Goal: Connect with others: Connect with other users

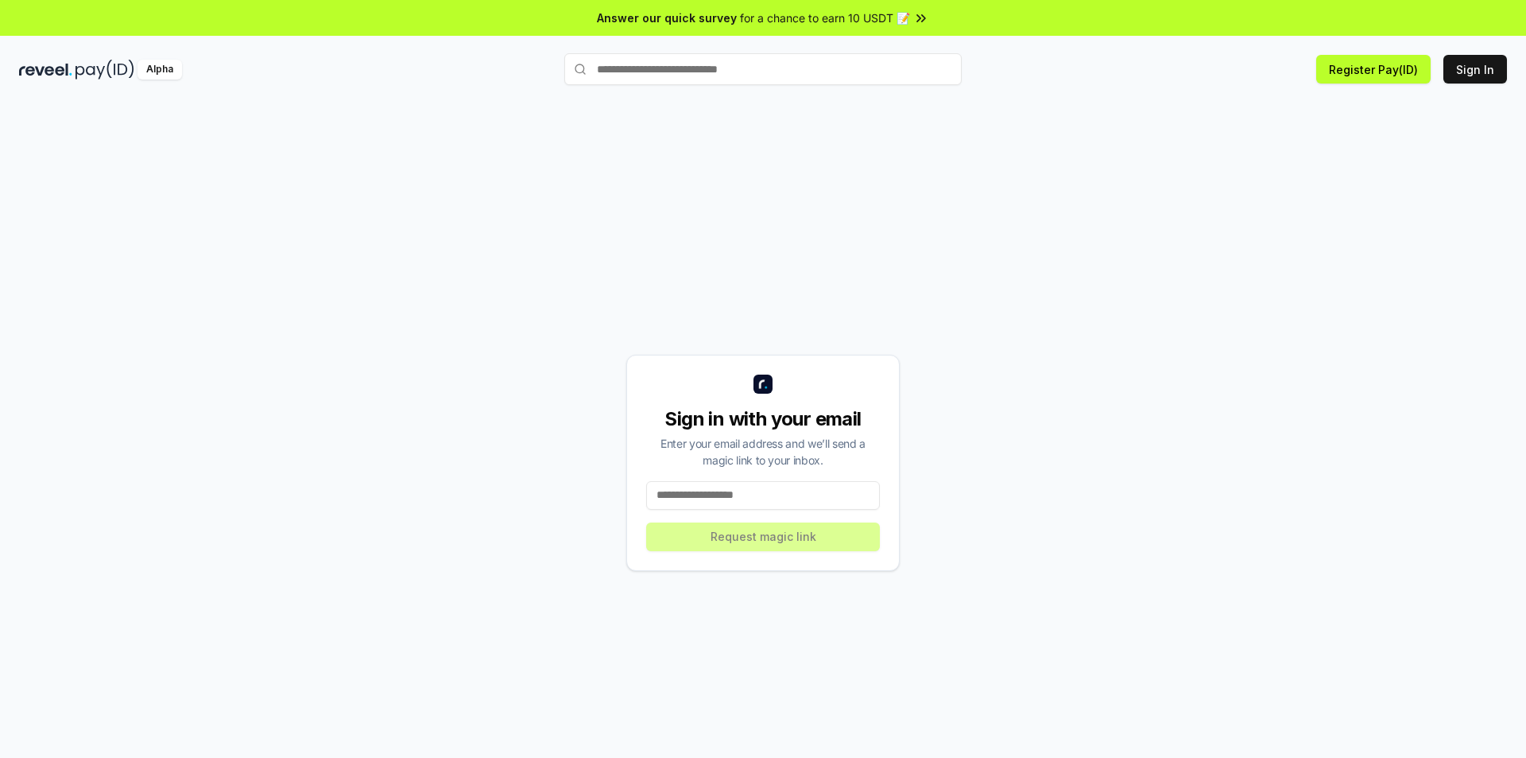
click at [733, 491] on input at bounding box center [763, 495] width 234 height 29
type input "**********"
click at [855, 534] on button "Request magic link" at bounding box center [763, 536] width 234 height 29
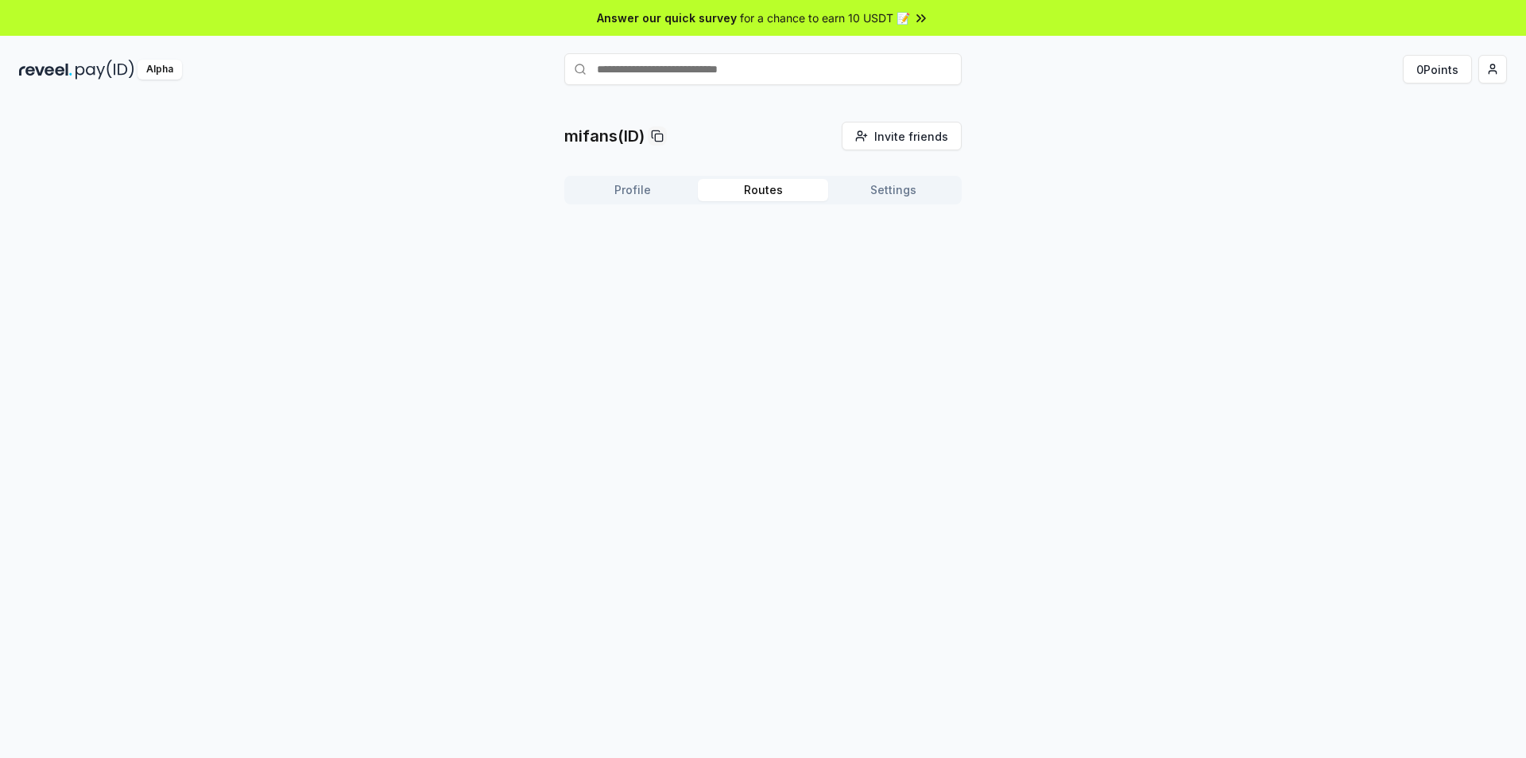
click at [742, 188] on button "Routes" at bounding box center [763, 190] width 130 height 22
click at [648, 193] on button "Profile" at bounding box center [633, 190] width 130 height 22
click at [758, 193] on button "Routes" at bounding box center [763, 190] width 130 height 22
click at [870, 193] on button "Settings" at bounding box center [893, 190] width 130 height 22
click at [745, 183] on button "Routes" at bounding box center [763, 190] width 130 height 22
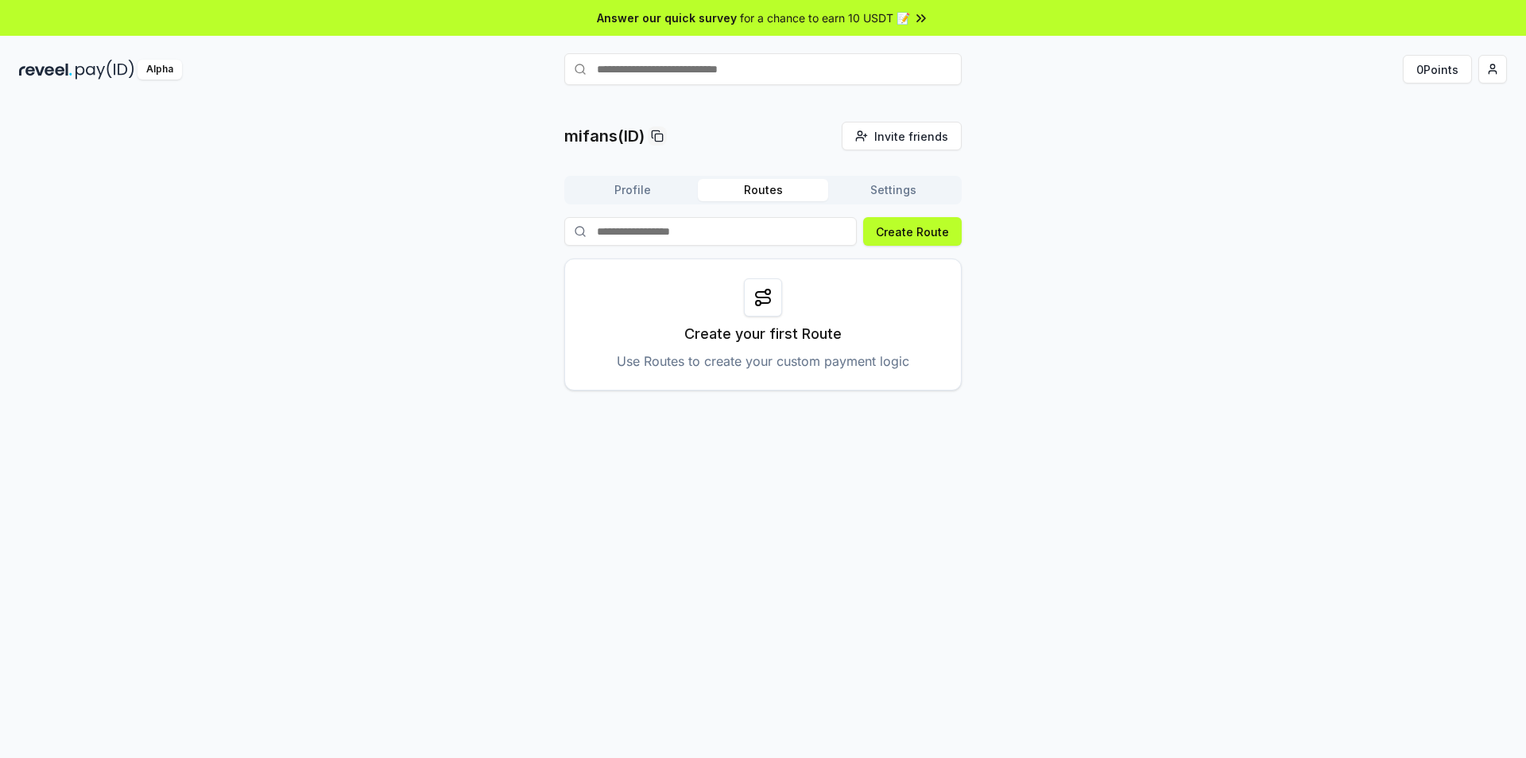
click at [610, 184] on button "Profile" at bounding box center [633, 190] width 130 height 22
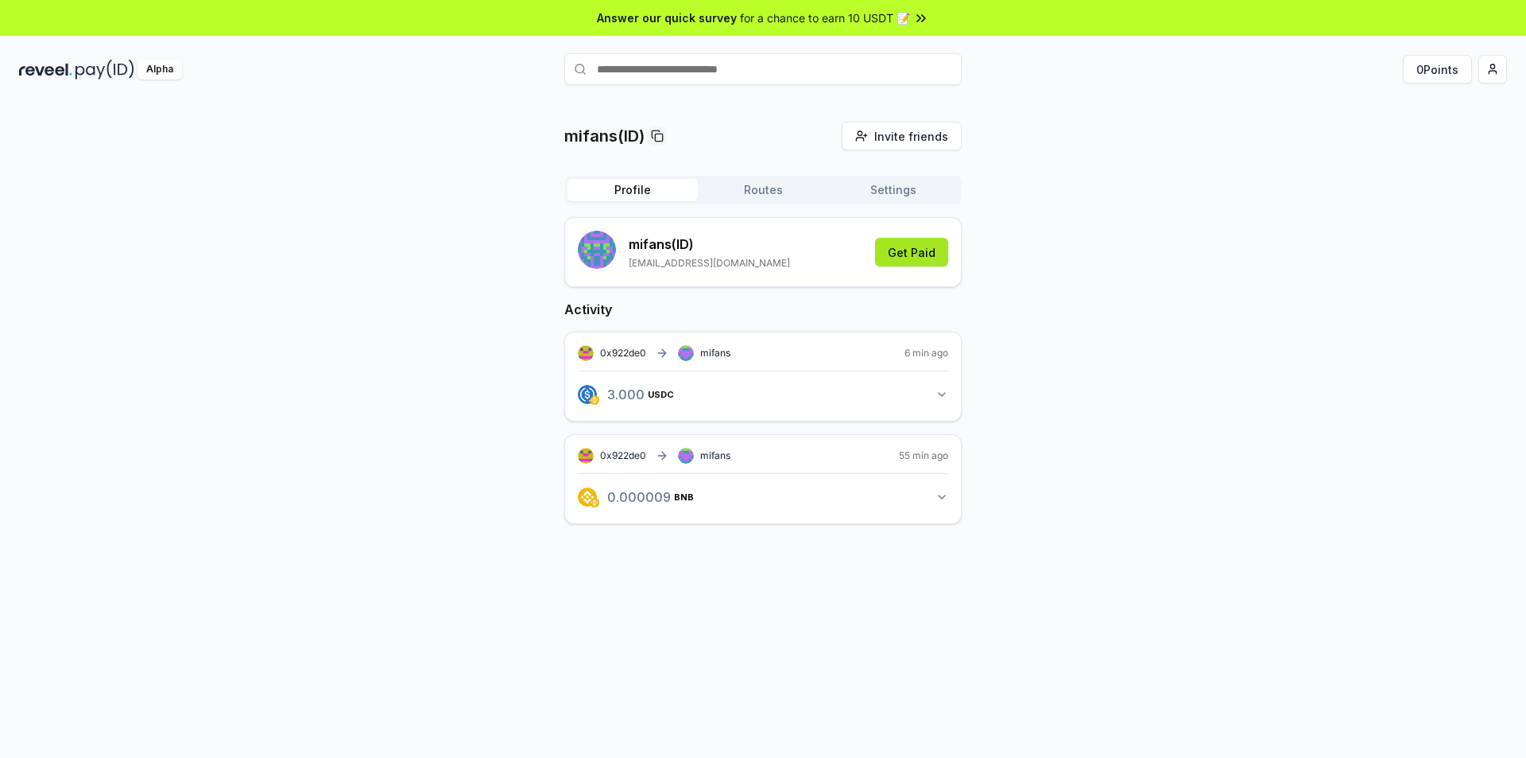
click at [921, 254] on button "Get Paid" at bounding box center [911, 252] width 73 height 29
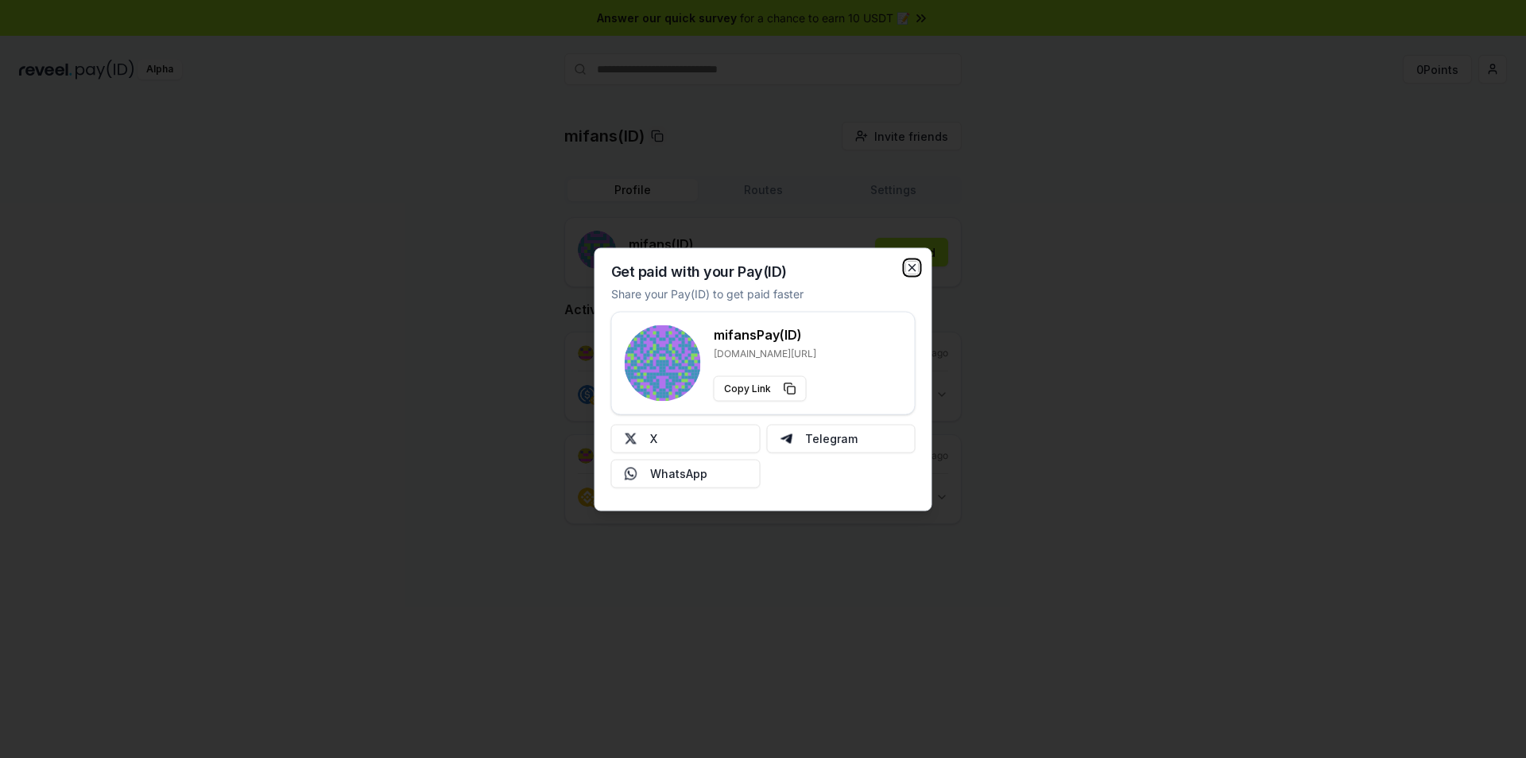
click at [913, 269] on icon "button" at bounding box center [912, 267] width 6 height 6
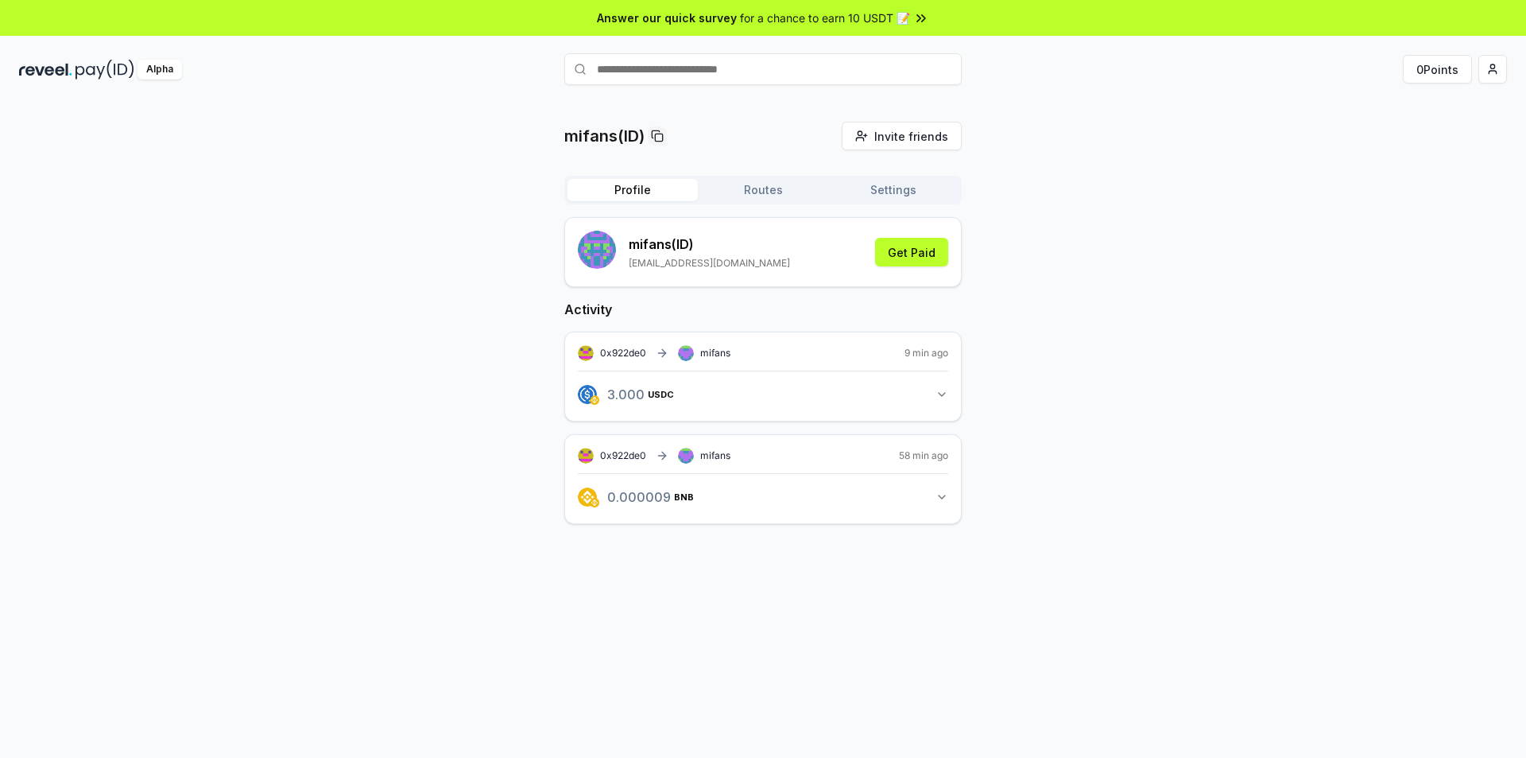
click at [64, 66] on img at bounding box center [45, 70] width 53 height 20
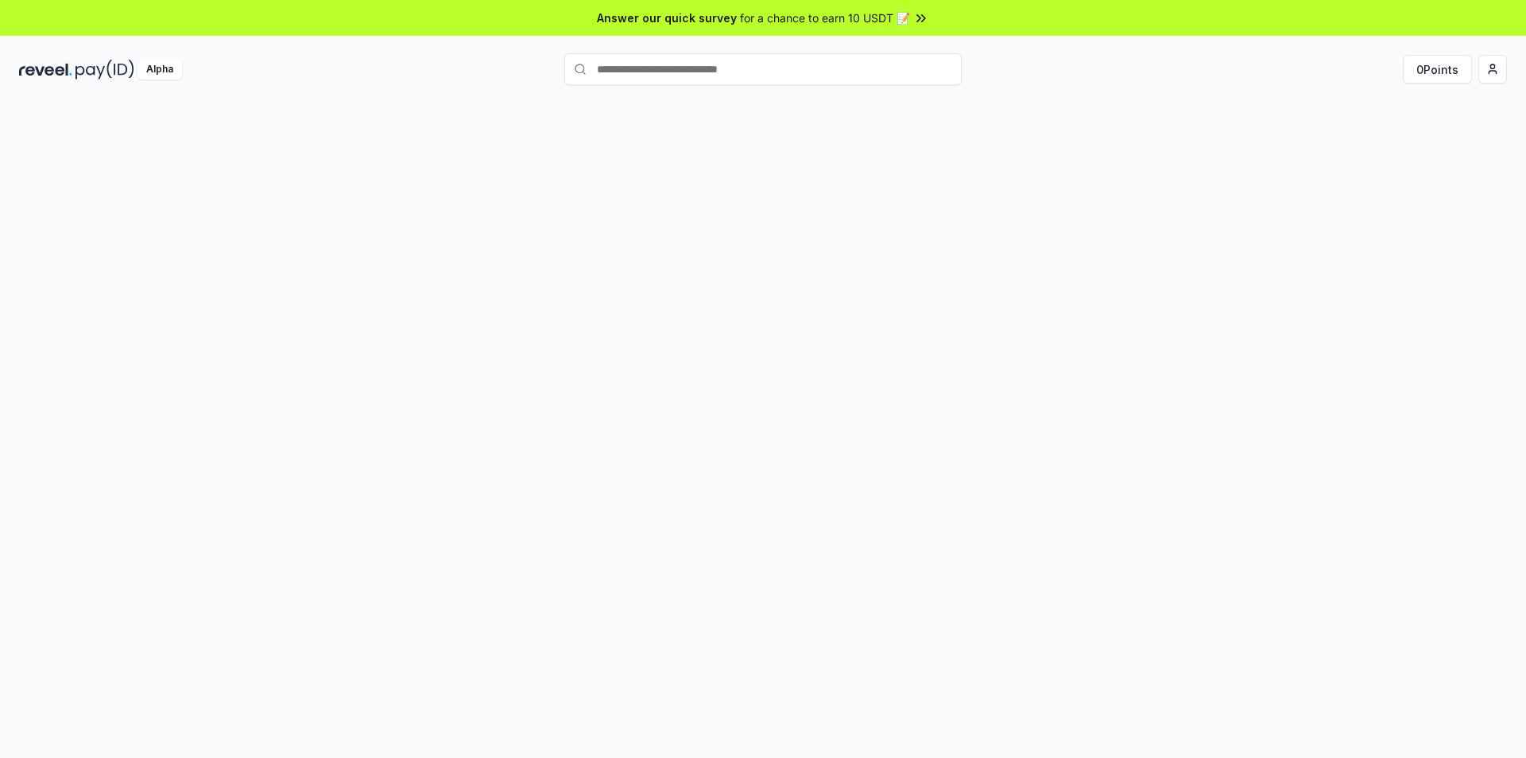
click at [147, 76] on div "Alpha" at bounding box center [160, 70] width 45 height 20
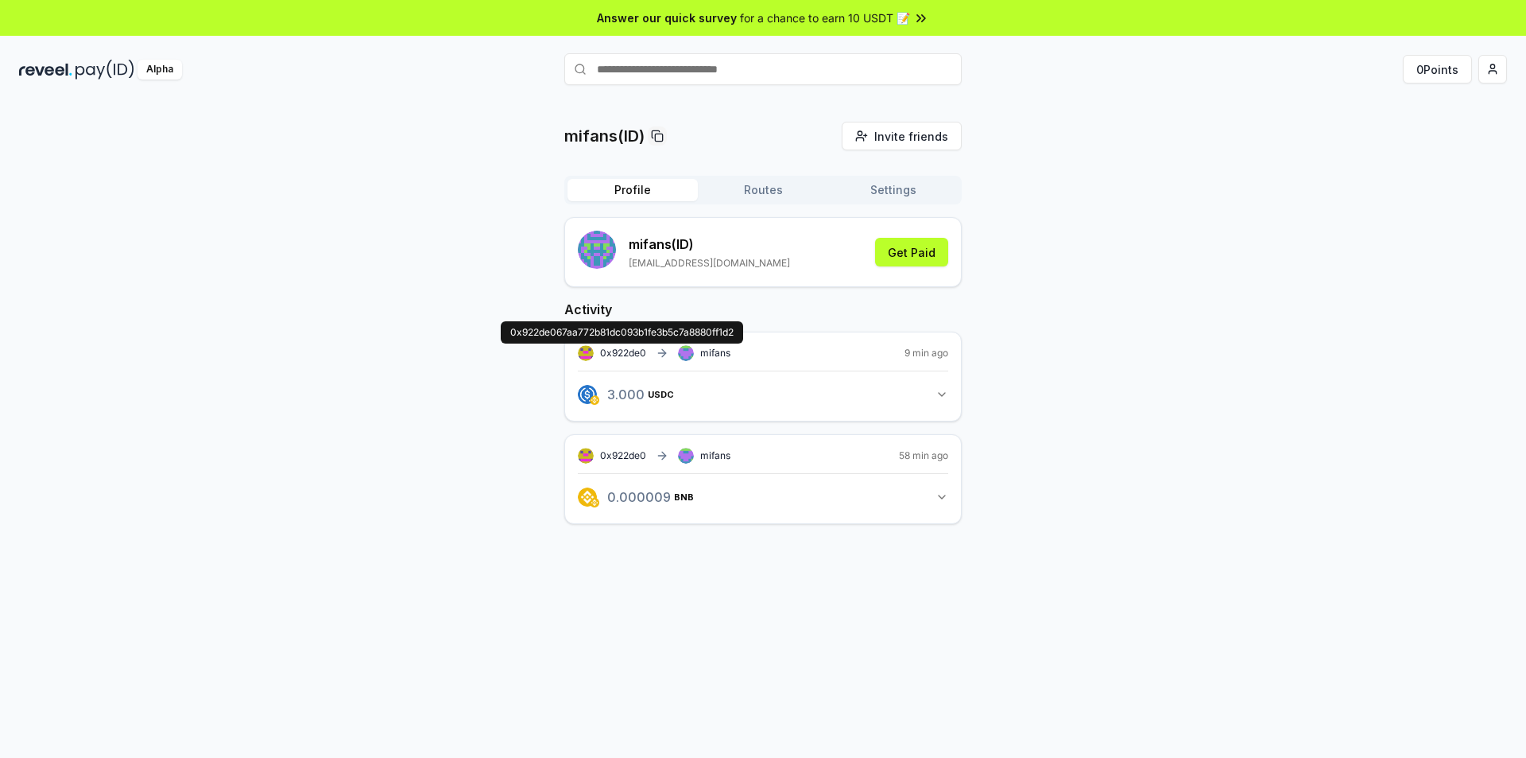
click at [627, 352] on span "0x922de0" at bounding box center [623, 353] width 46 height 12
click at [932, 391] on button "3.000 USDC 3 USDC" at bounding box center [763, 394] width 370 height 27
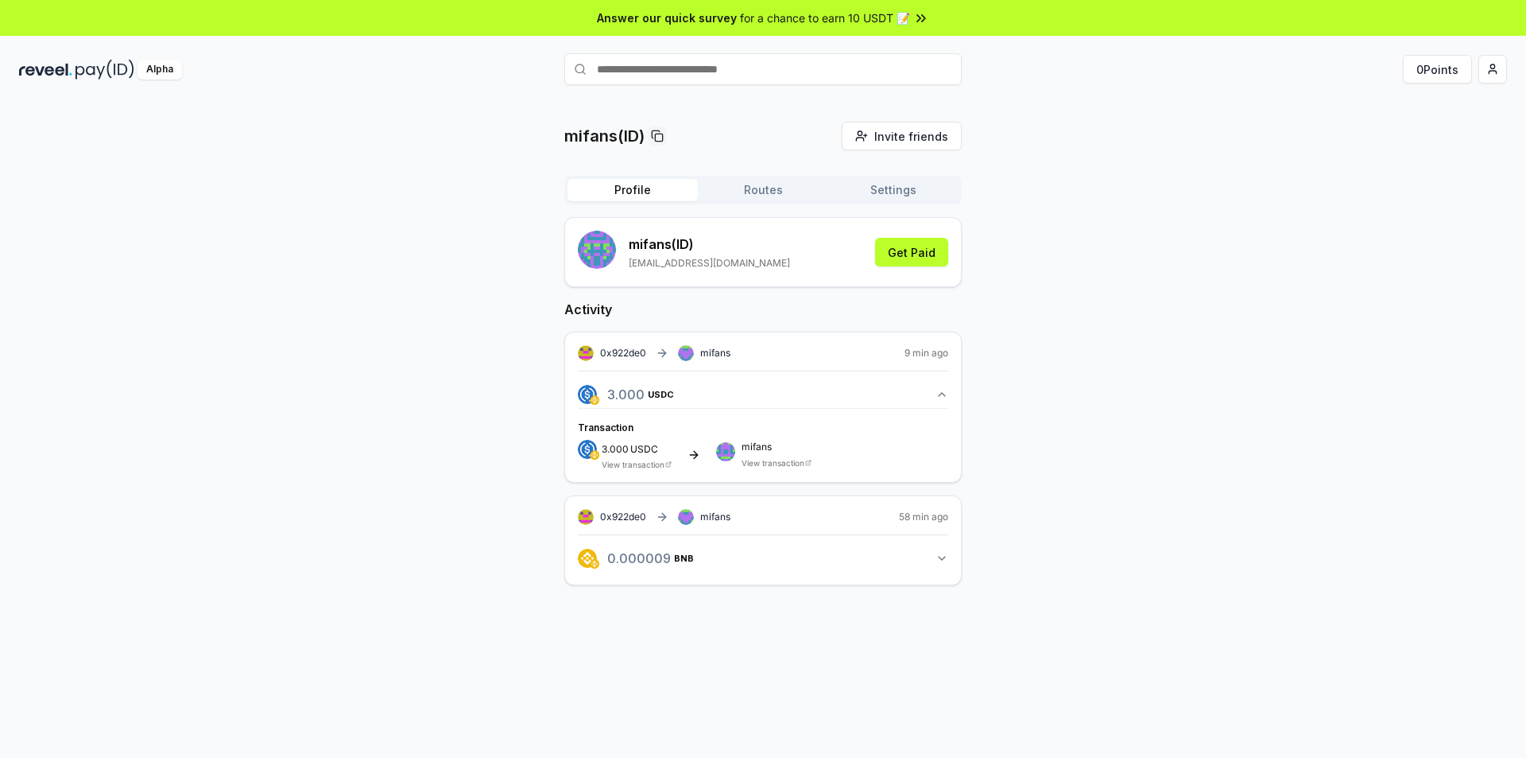
click at [759, 448] on span "mifans" at bounding box center [777, 447] width 70 height 10
click at [714, 464] on div "3.000 USDC View transaction mifans View transaction" at bounding box center [763, 454] width 370 height 29
click at [652, 455] on div "3.000 USDC" at bounding box center [637, 448] width 70 height 17
click at [669, 399] on span "USDC" at bounding box center [667, 395] width 26 height 10
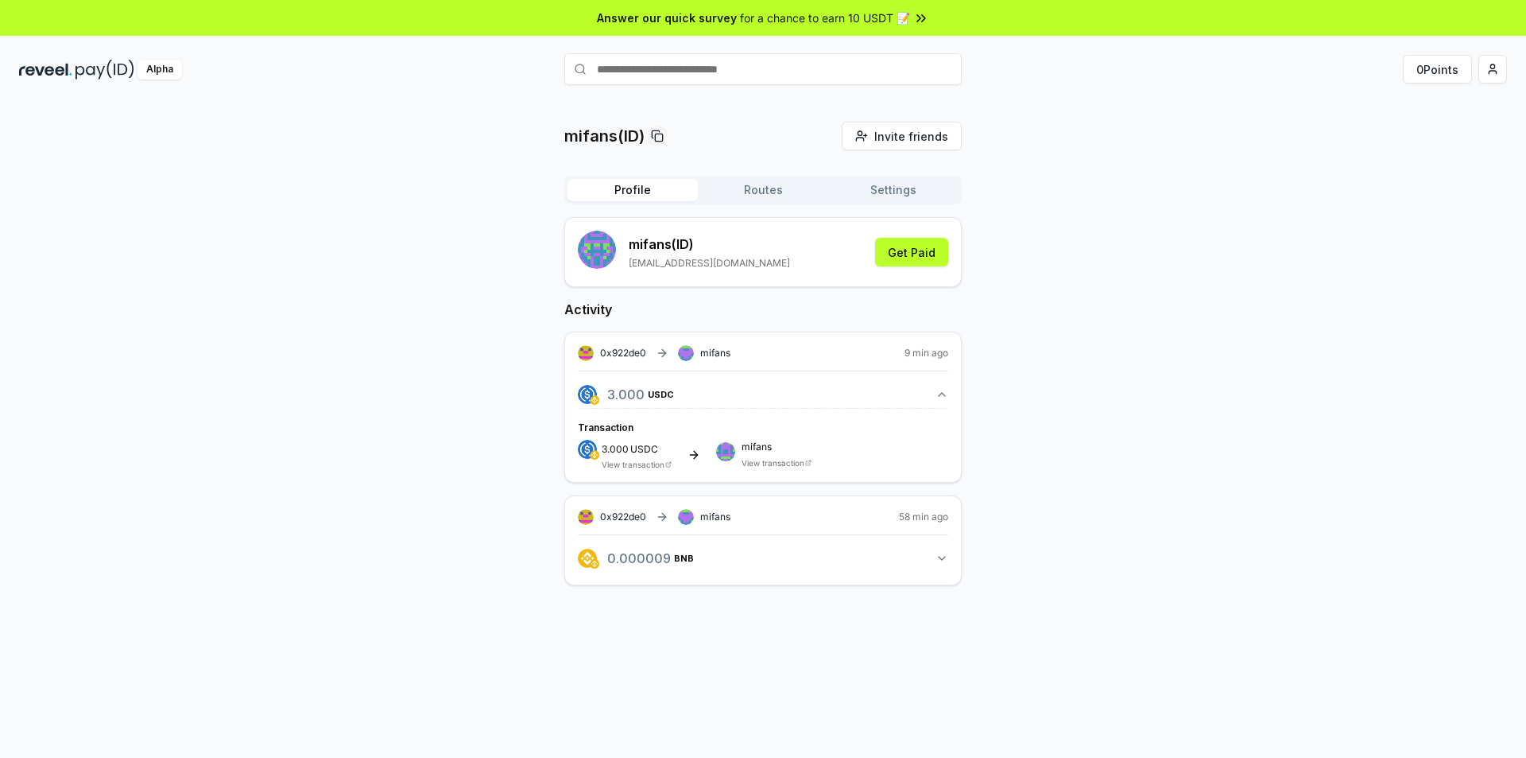
click at [653, 459] on link "View transaction" at bounding box center [633, 464] width 63 height 10
click at [752, 443] on span "mifans" at bounding box center [777, 447] width 70 height 10
click at [944, 390] on icon "button" at bounding box center [942, 394] width 13 height 13
click at [775, 189] on button "Routes" at bounding box center [763, 190] width 130 height 22
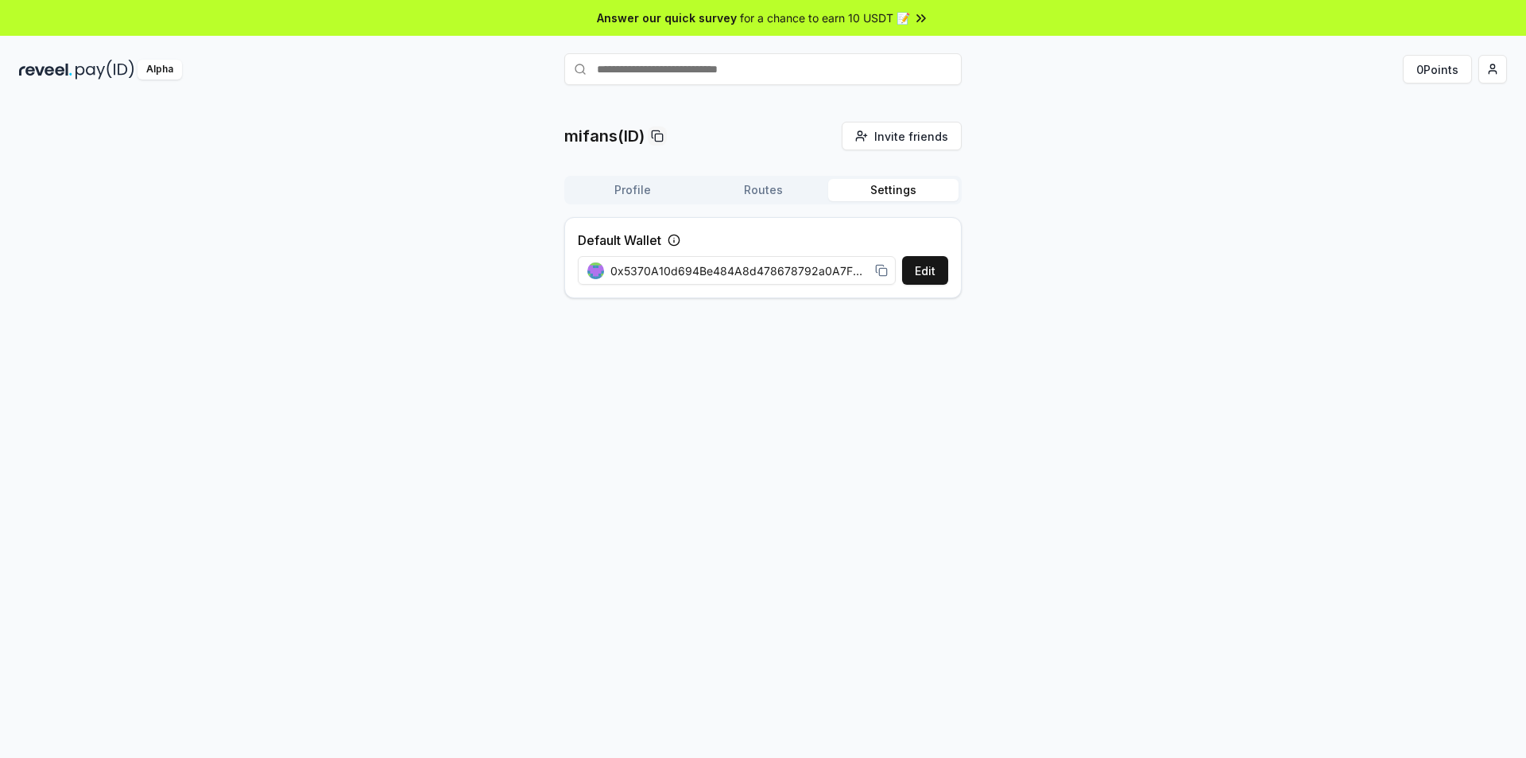
click at [920, 187] on button "Settings" at bounding box center [893, 190] width 130 height 22
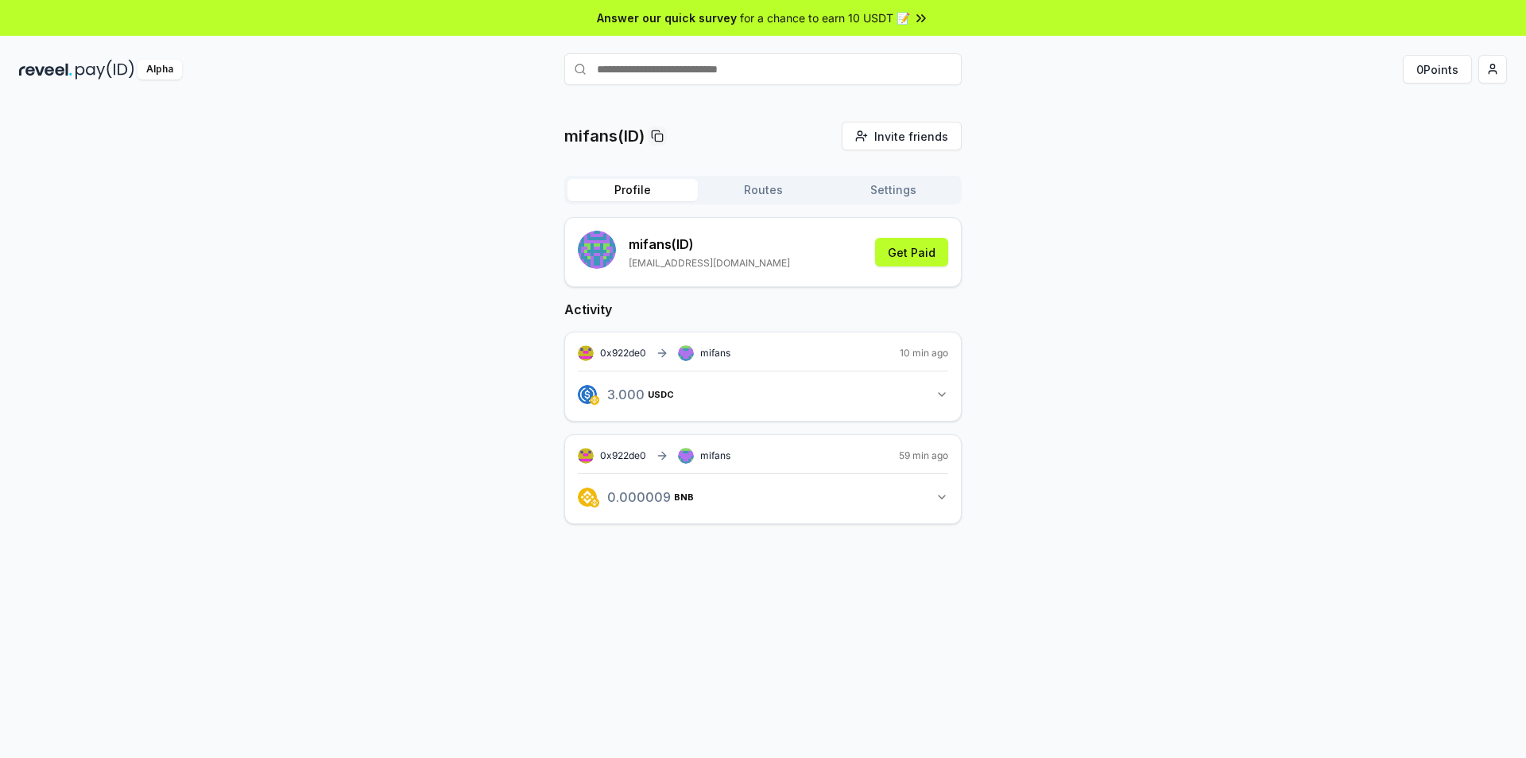
click at [651, 192] on button "Profile" at bounding box center [633, 190] width 130 height 22
click at [680, 73] on input "text" at bounding box center [762, 69] width 397 height 32
click at [1494, 69] on html "Answer our quick survey for a chance to earn 10 USDT 📝 Alpha 0 Points mifans(ID…" at bounding box center [763, 379] width 1526 height 758
click at [1254, 414] on html "Answer our quick survey for a chance to earn 10 USDT 📝 Alpha 0 Points mifans(ID…" at bounding box center [763, 379] width 1526 height 758
click at [727, 68] on input "text" at bounding box center [762, 69] width 397 height 32
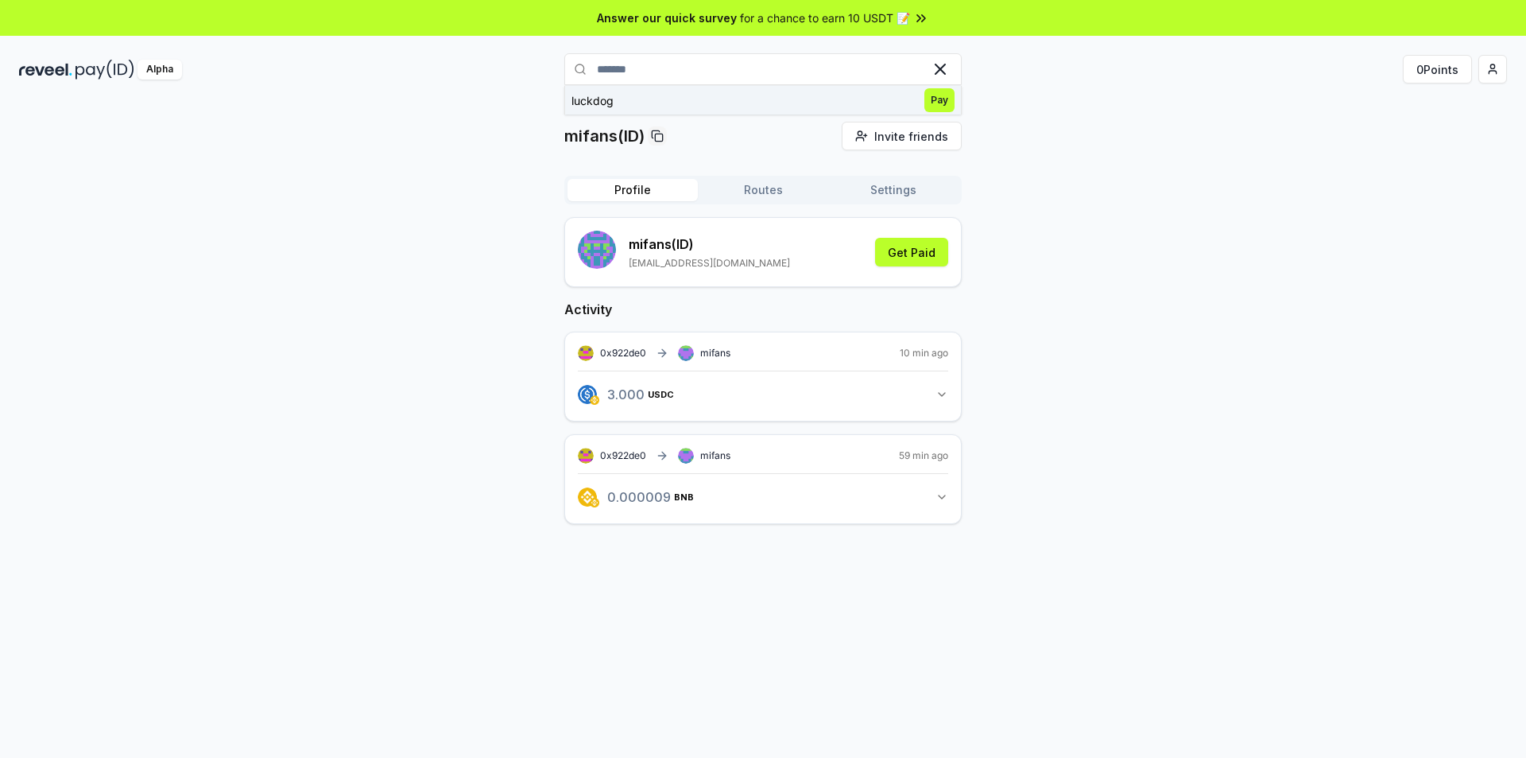
type input "*******"
click at [785, 106] on button "luckdog Pay" at bounding box center [762, 100] width 397 height 29
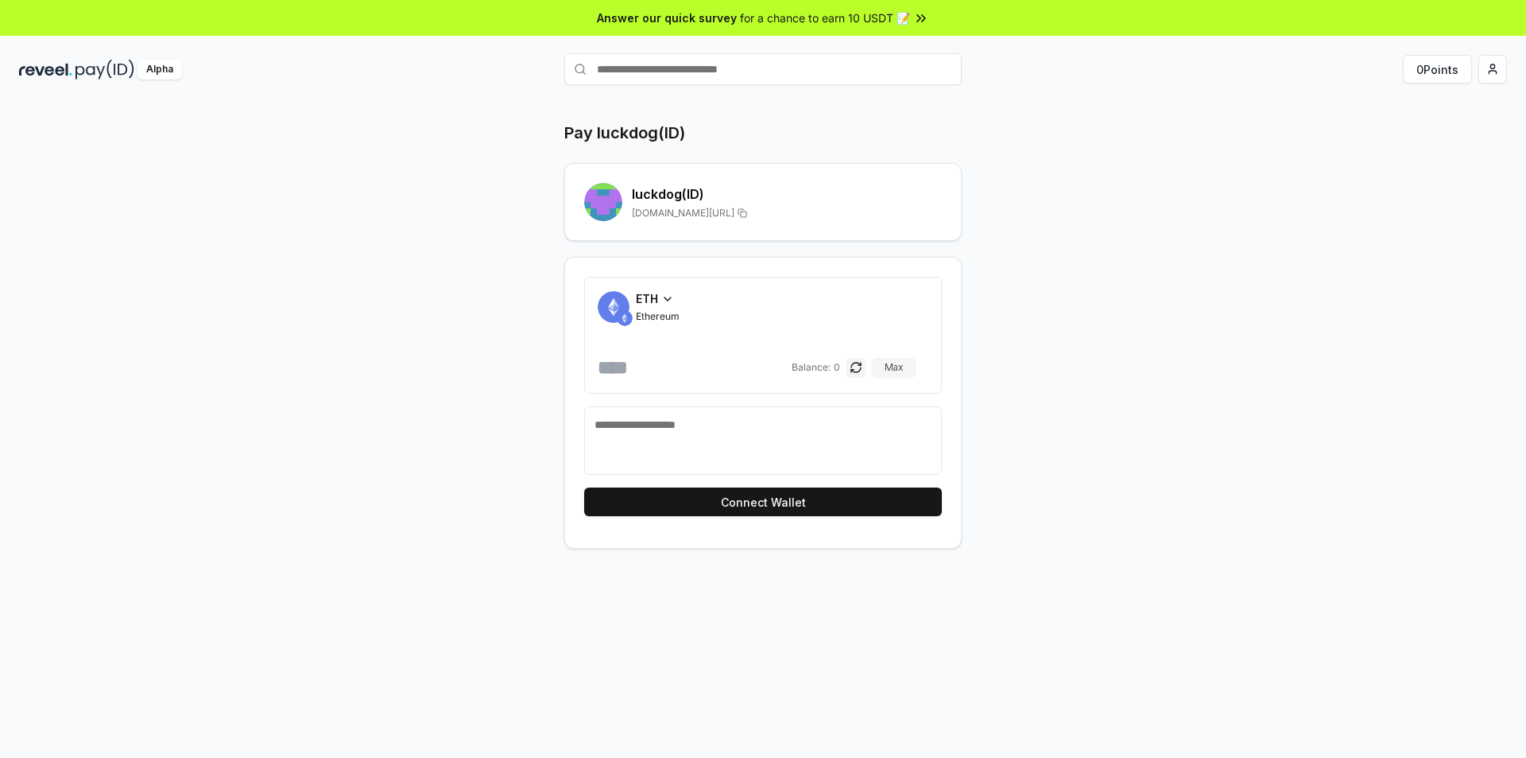
click at [669, 301] on icon at bounding box center [667, 299] width 13 height 13
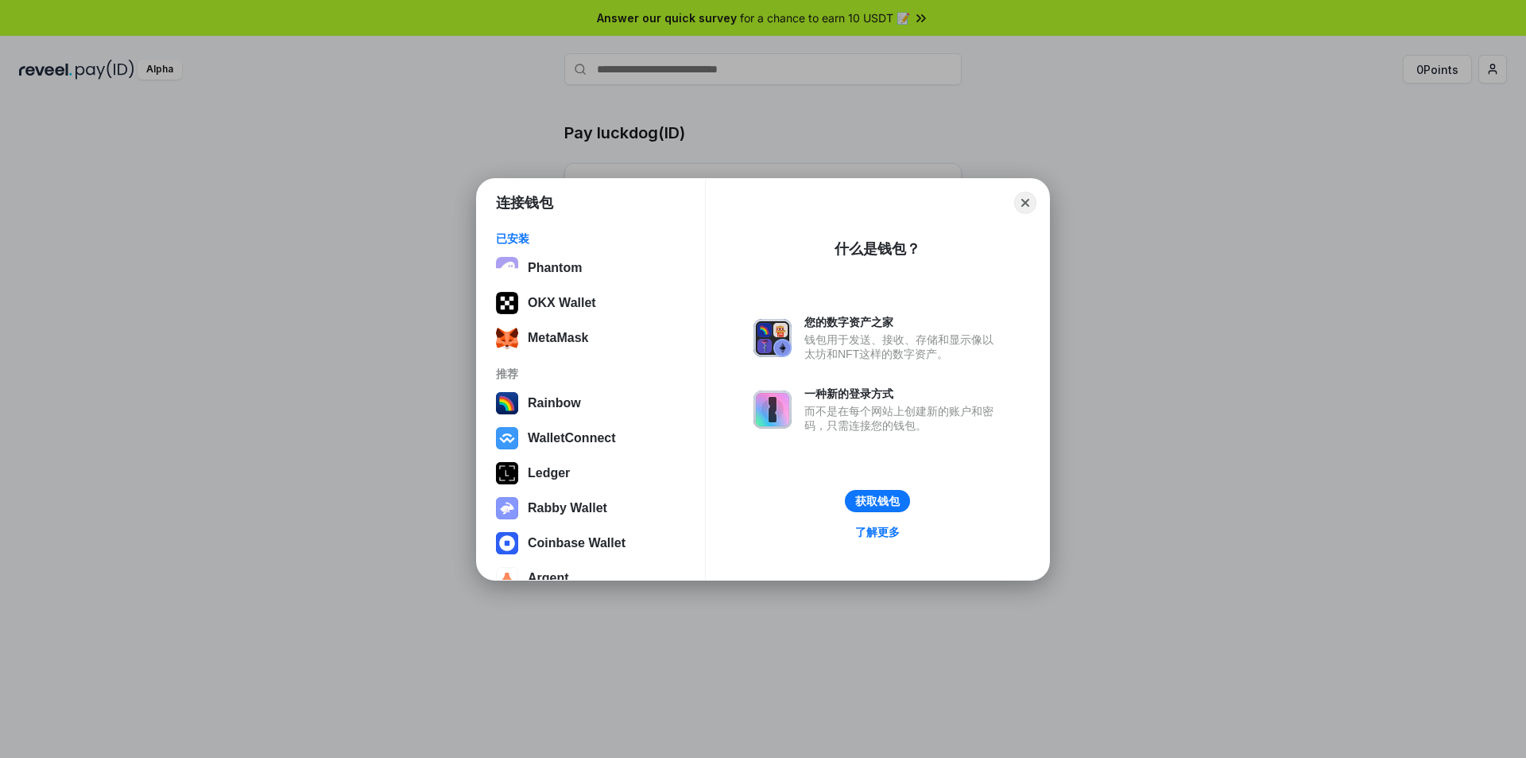
click at [1139, 407] on div "连接钱包 已安装 Phantom OKX Wallet MetaMask 推荐 Rainbow WalletConnect Ledger Rabby Wall…" at bounding box center [763, 379] width 1844 height 1076
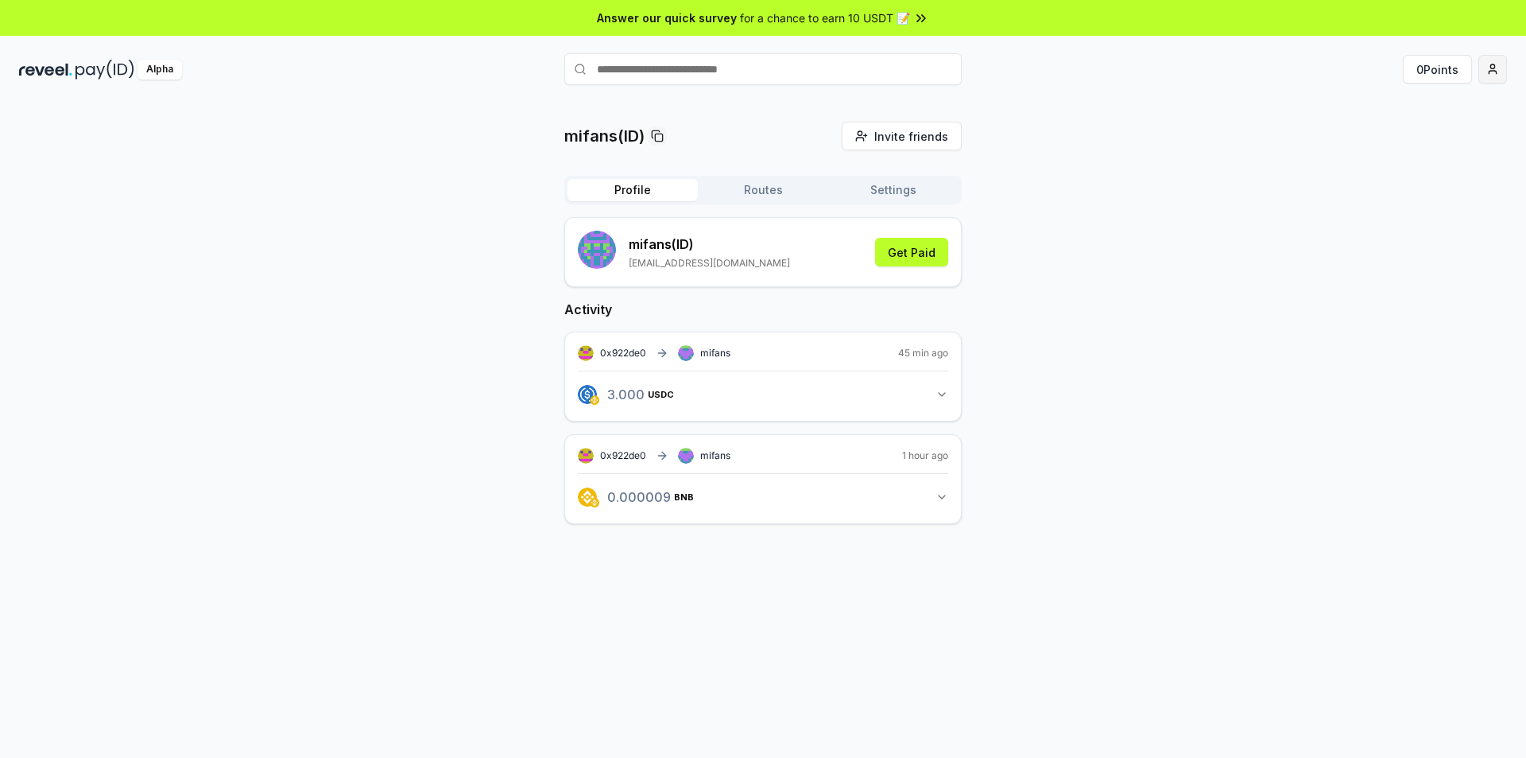
click at [1495, 71] on html "Answer our quick survey for a chance to earn 10 USDT 📝 Alpha 0 Points mifans(ID…" at bounding box center [763, 379] width 1526 height 758
click at [1364, 162] on div "Connect Wallet" at bounding box center [1418, 163] width 176 height 26
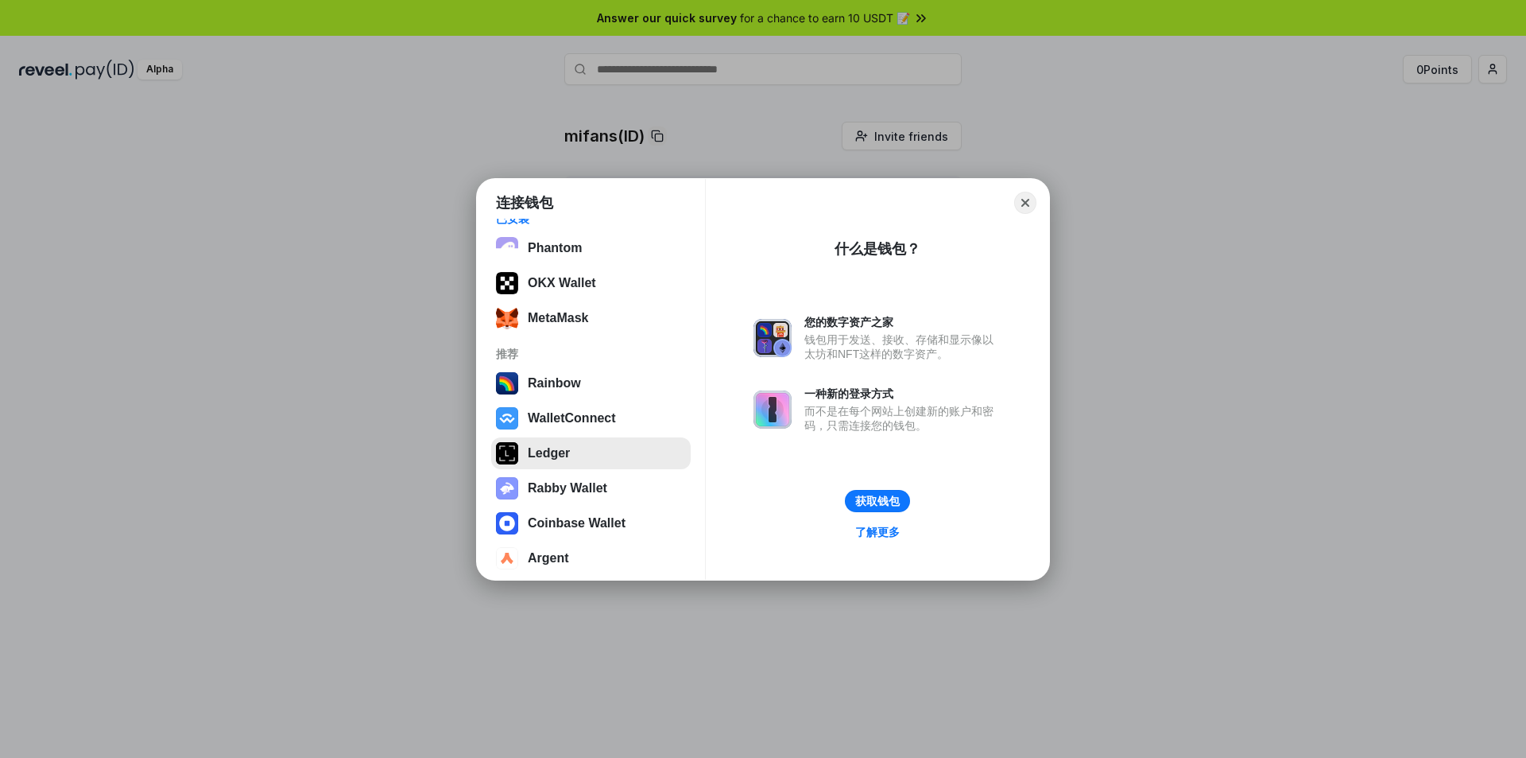
scroll to position [29, 0]
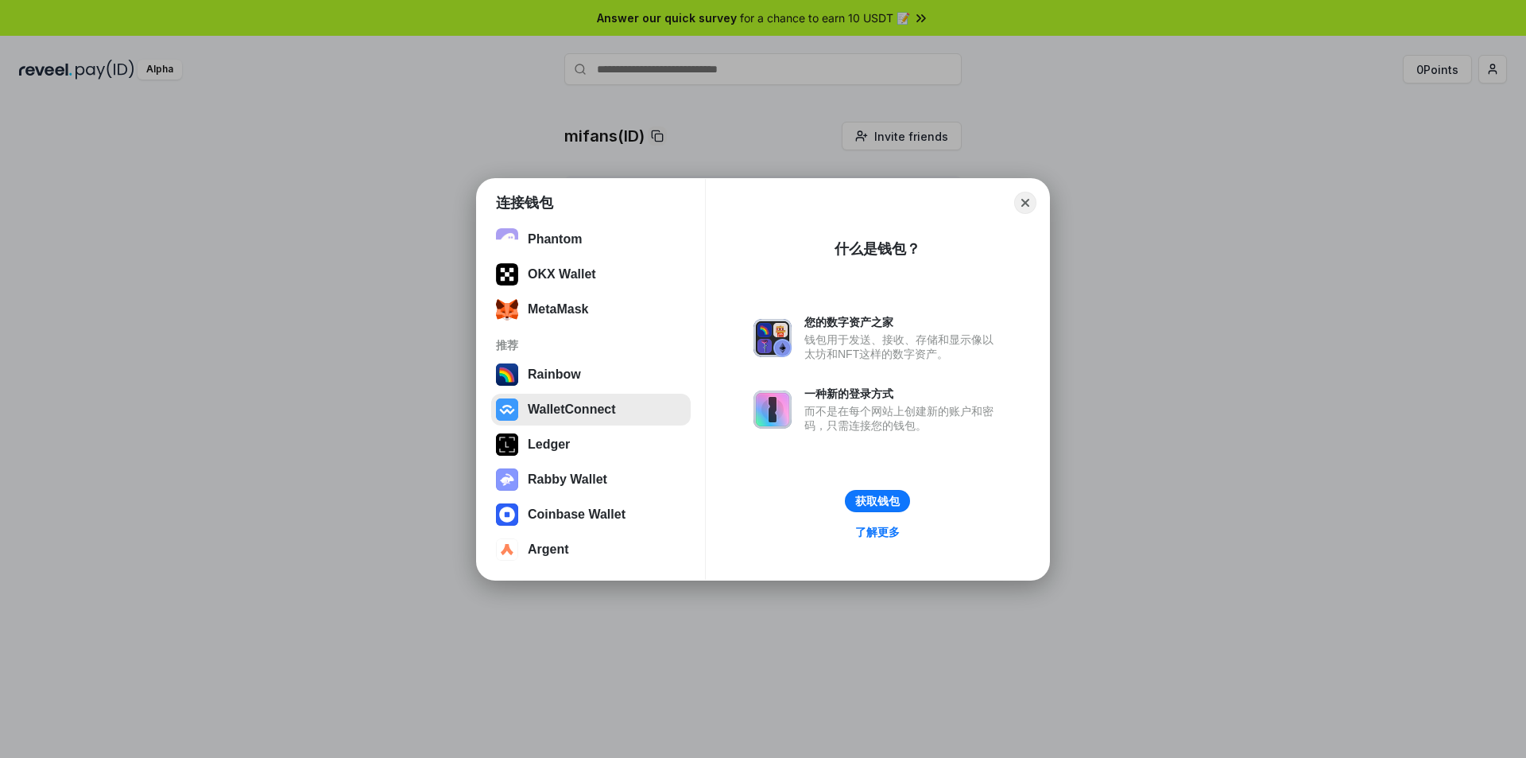
click at [640, 411] on button "WalletConnect" at bounding box center [591, 409] width 200 height 32
click at [554, 373] on button "Rainbow" at bounding box center [591, 375] width 200 height 32
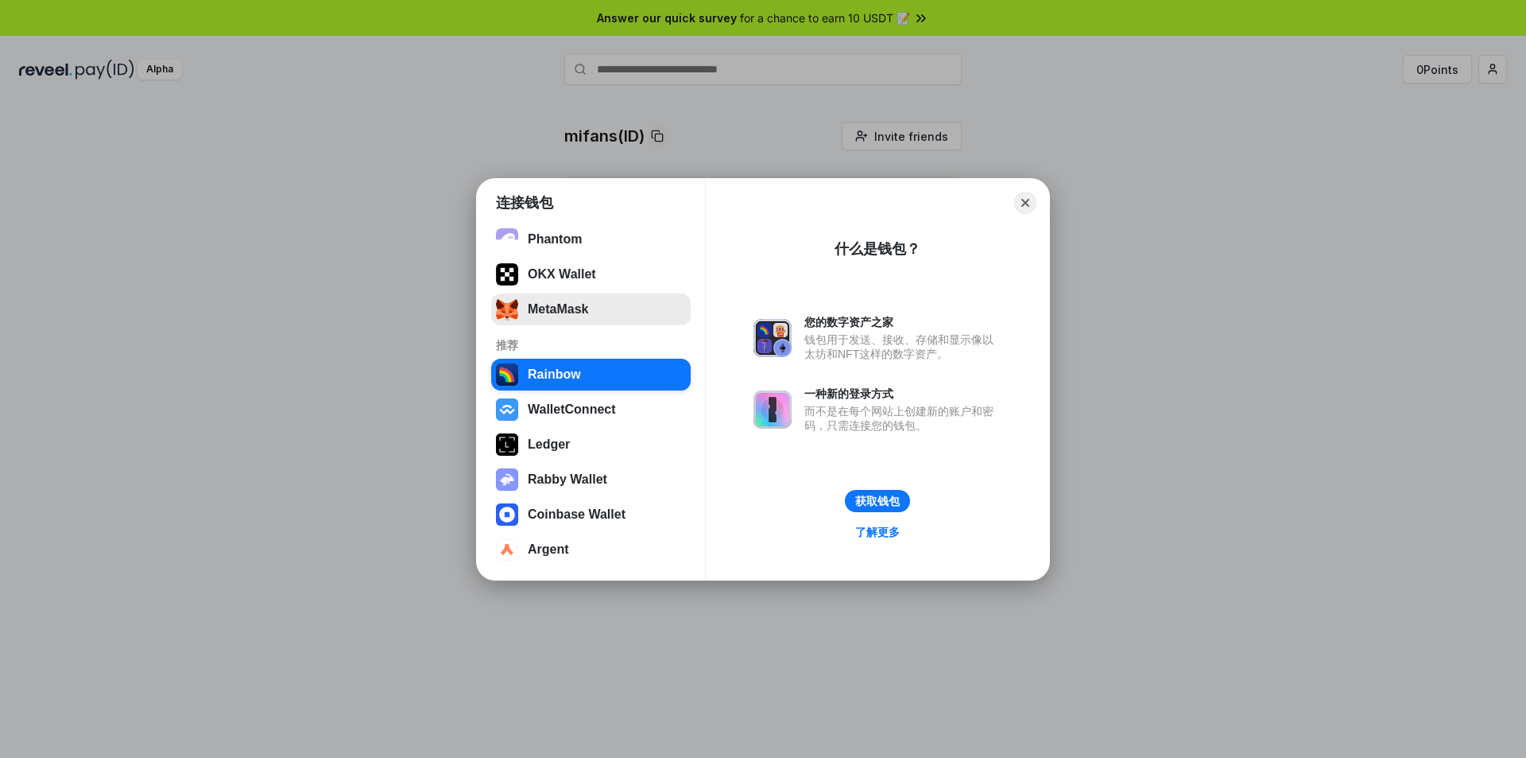
click at [567, 308] on button "MetaMask" at bounding box center [591, 309] width 200 height 32
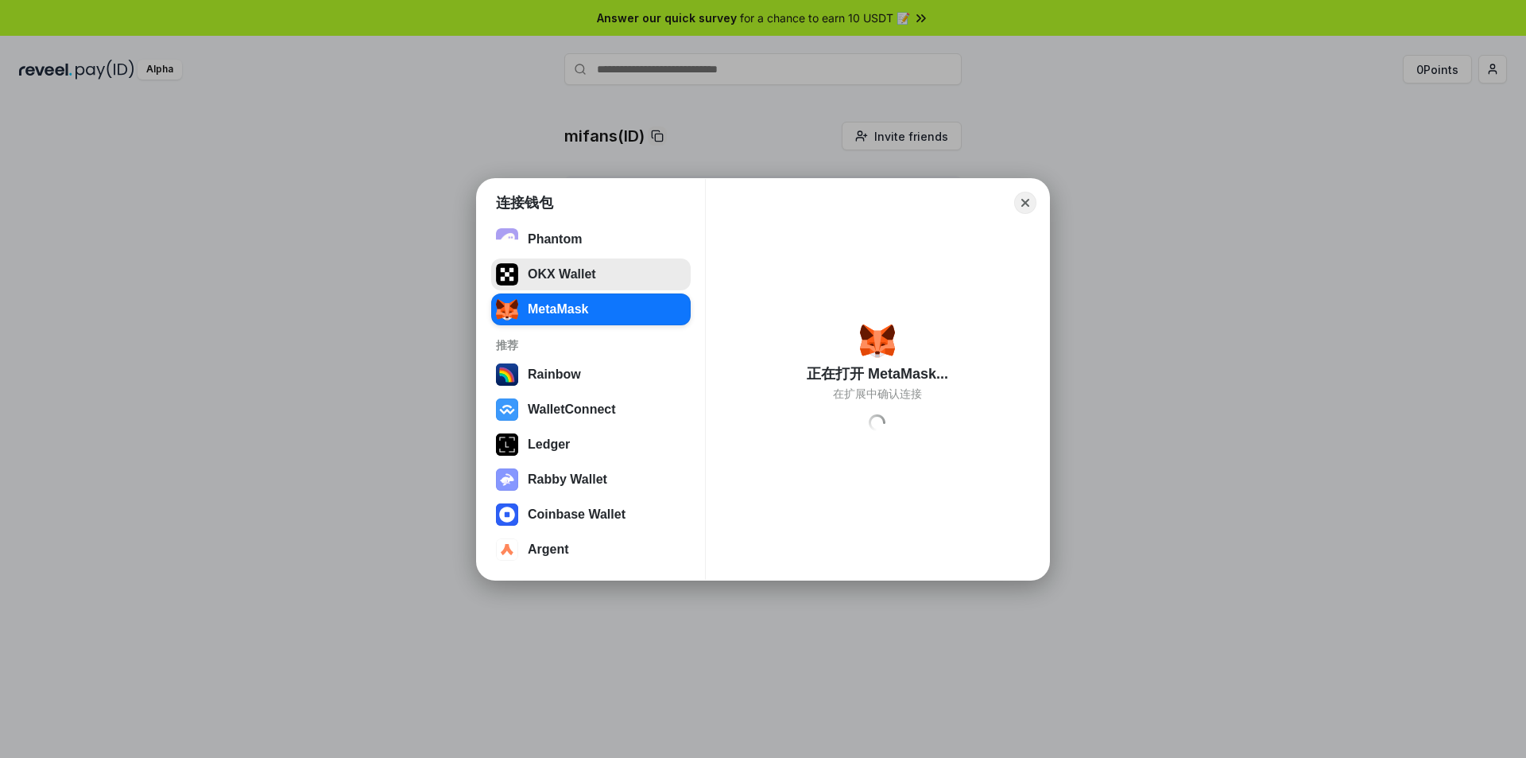
click at [576, 268] on button "OKX Wallet" at bounding box center [591, 274] width 200 height 32
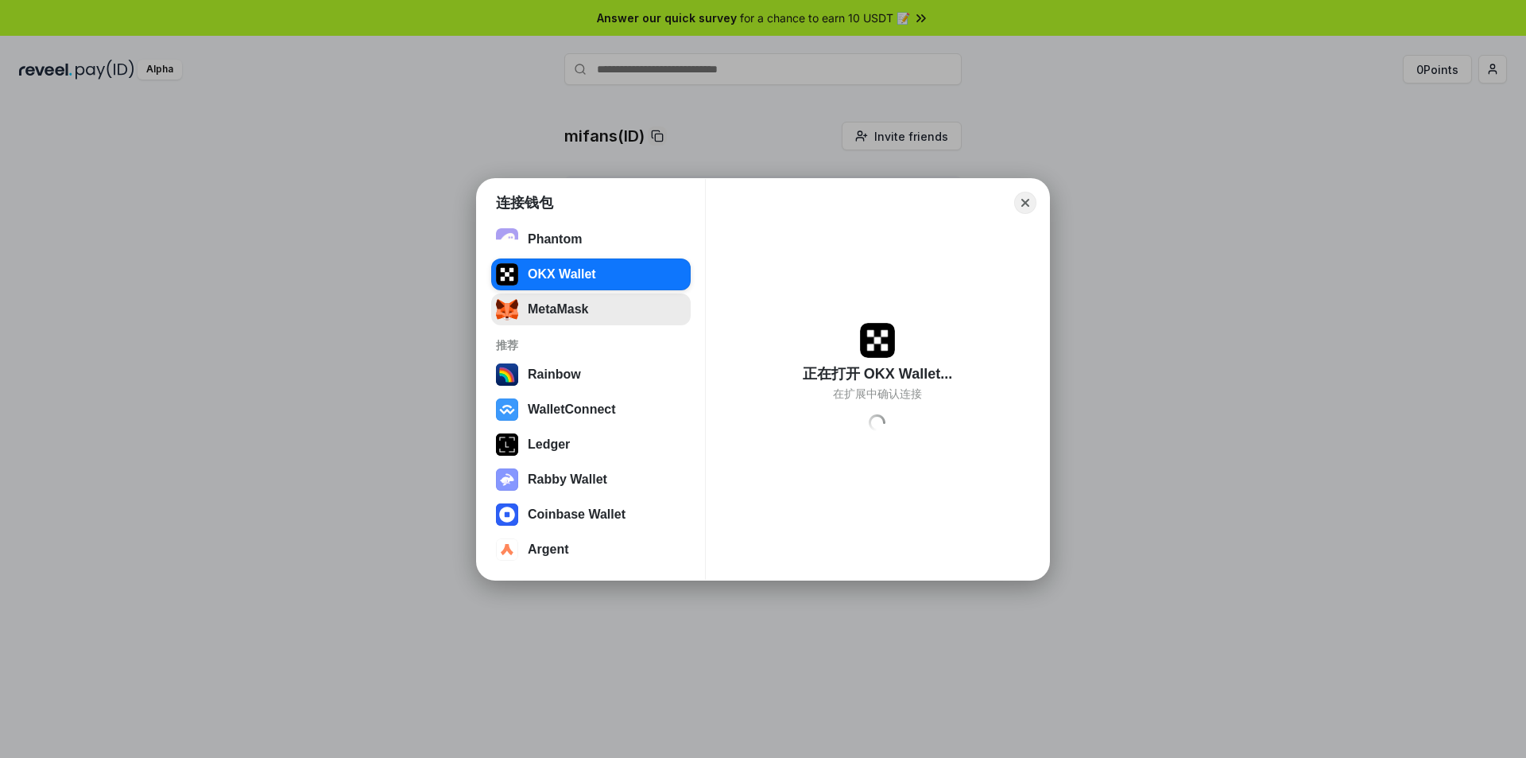
drag, startPoint x: 576, startPoint y: 310, endPoint x: 576, endPoint y: 297, distance: 12.7
click at [576, 310] on button "MetaMask" at bounding box center [591, 309] width 200 height 32
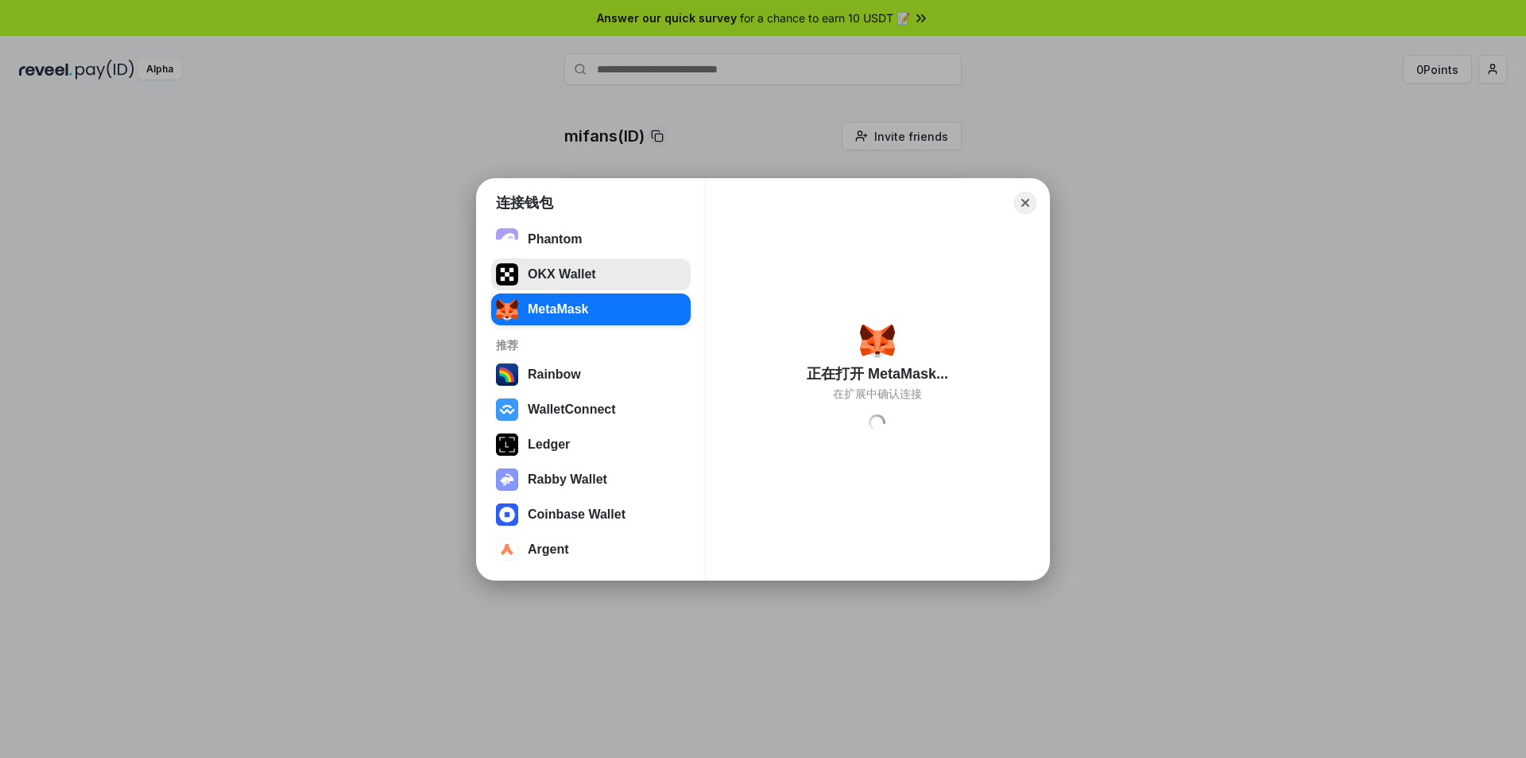
click at [576, 281] on button "OKX Wallet" at bounding box center [591, 274] width 200 height 32
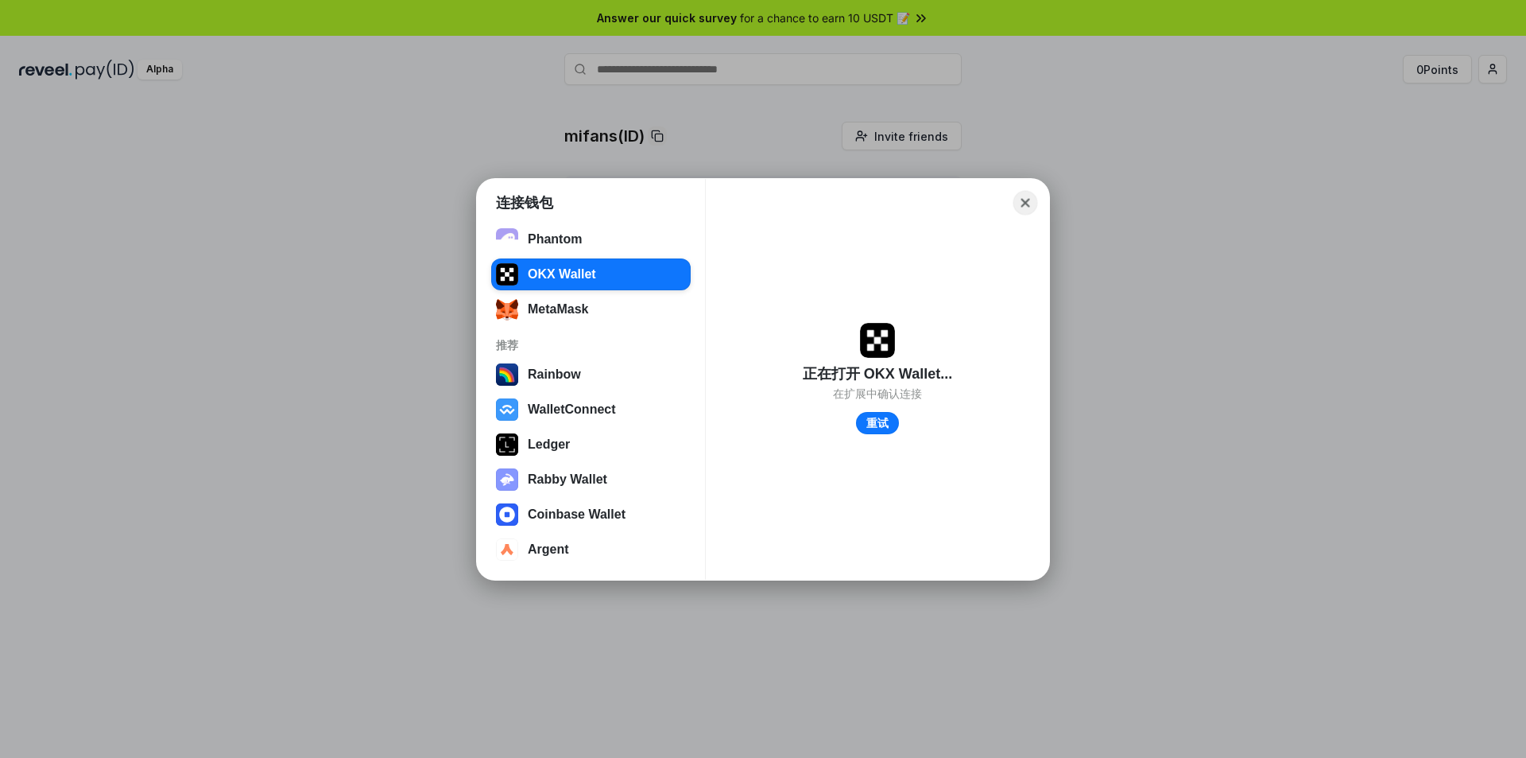
click at [1025, 202] on button "Close" at bounding box center [1026, 202] width 25 height 25
